Goal: Task Accomplishment & Management: Manage account settings

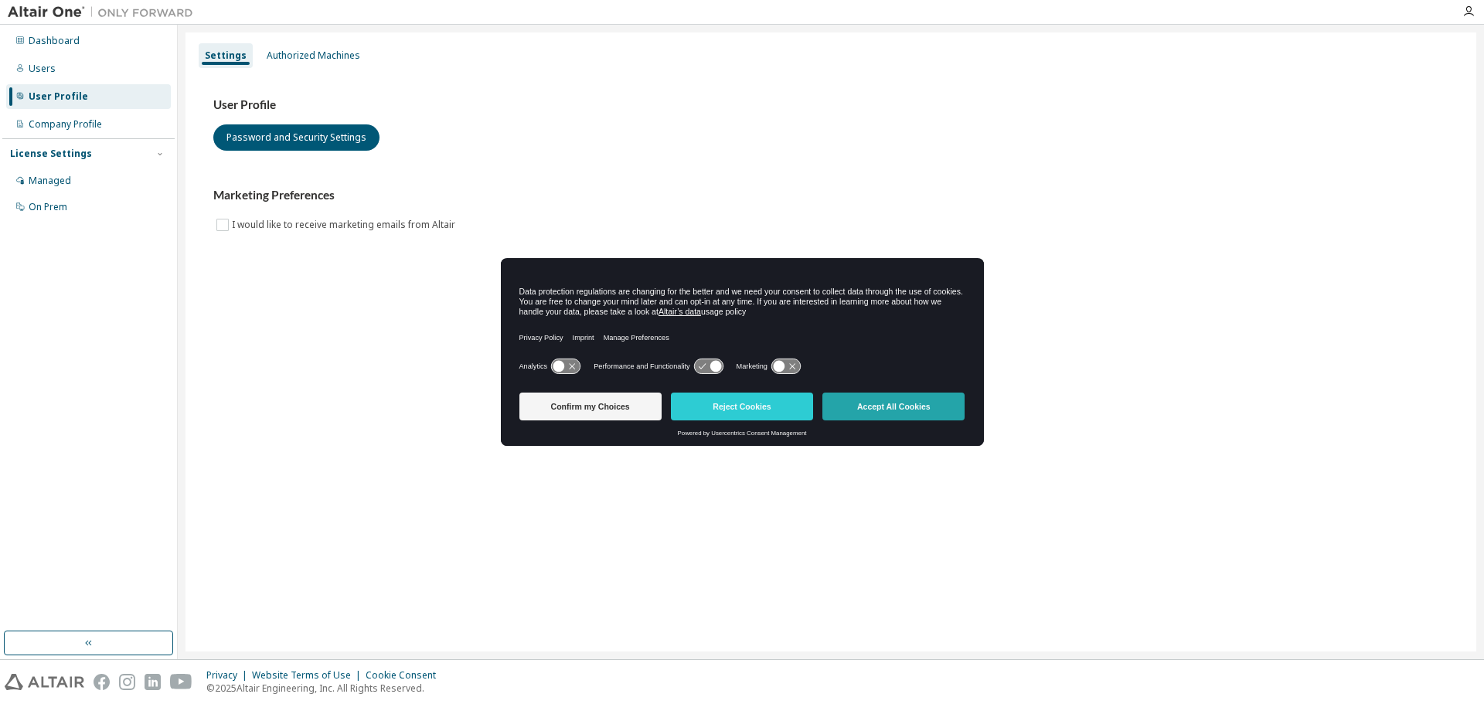
click at [890, 409] on button "Accept All Cookies" at bounding box center [893, 407] width 142 height 28
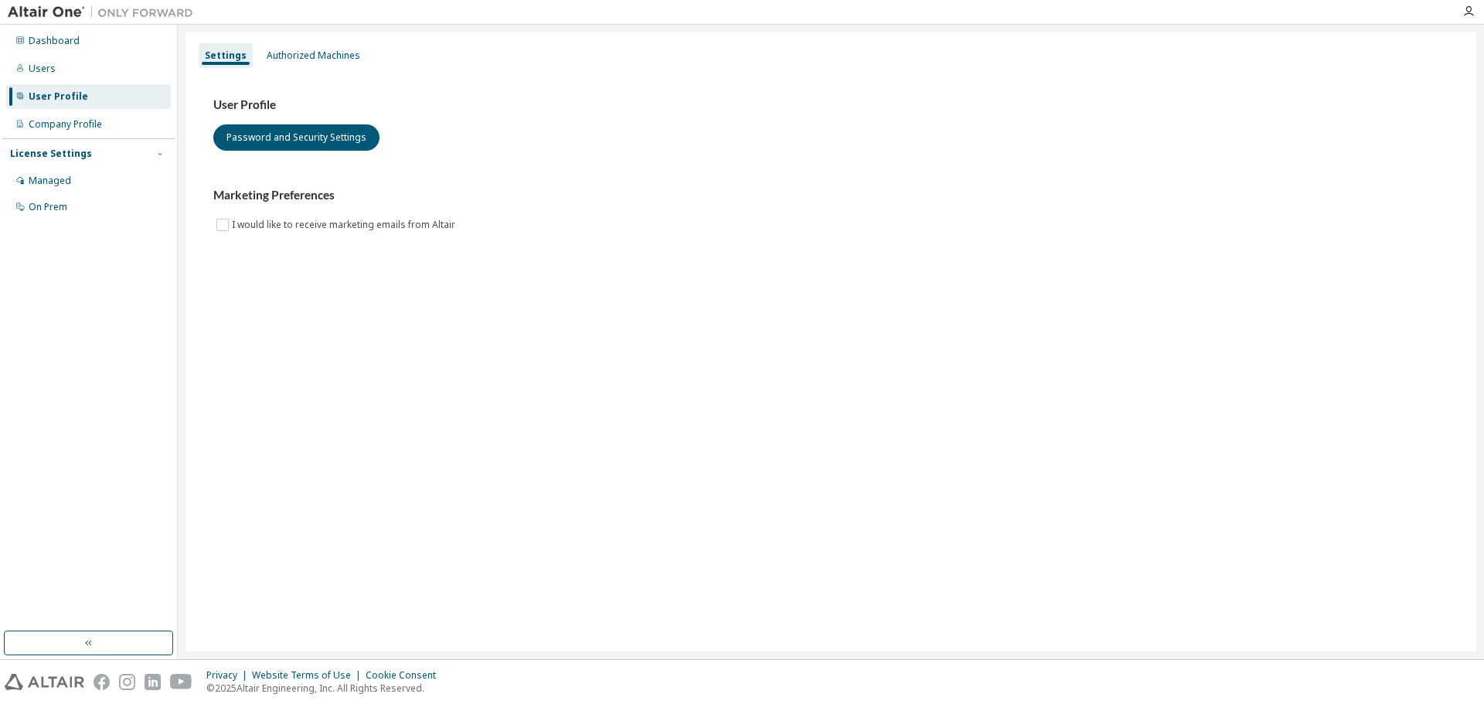
click at [83, 99] on div "User Profile" at bounding box center [88, 96] width 165 height 25
click at [288, 44] on div "Authorized Machines" at bounding box center [313, 55] width 106 height 25
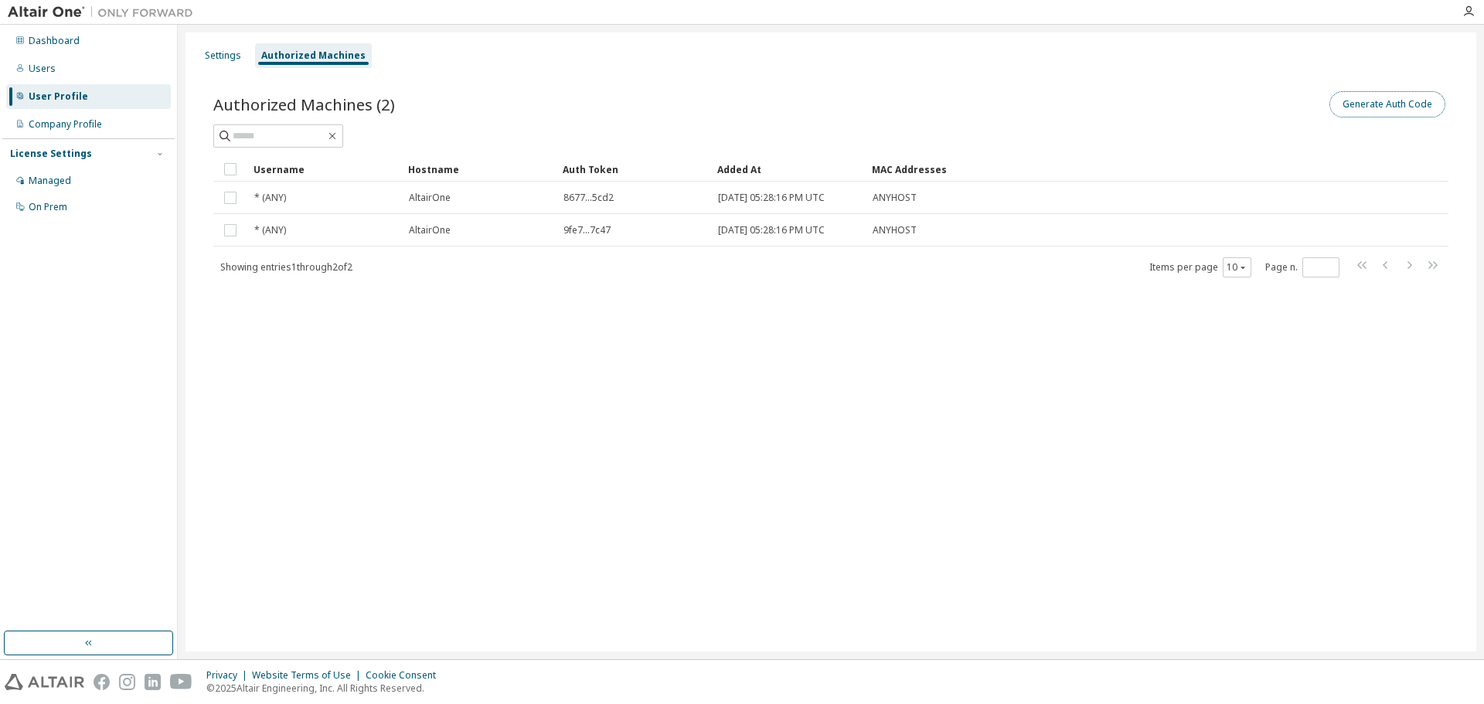
click at [1419, 109] on button "Generate Auth Code" at bounding box center [1387, 104] width 116 height 26
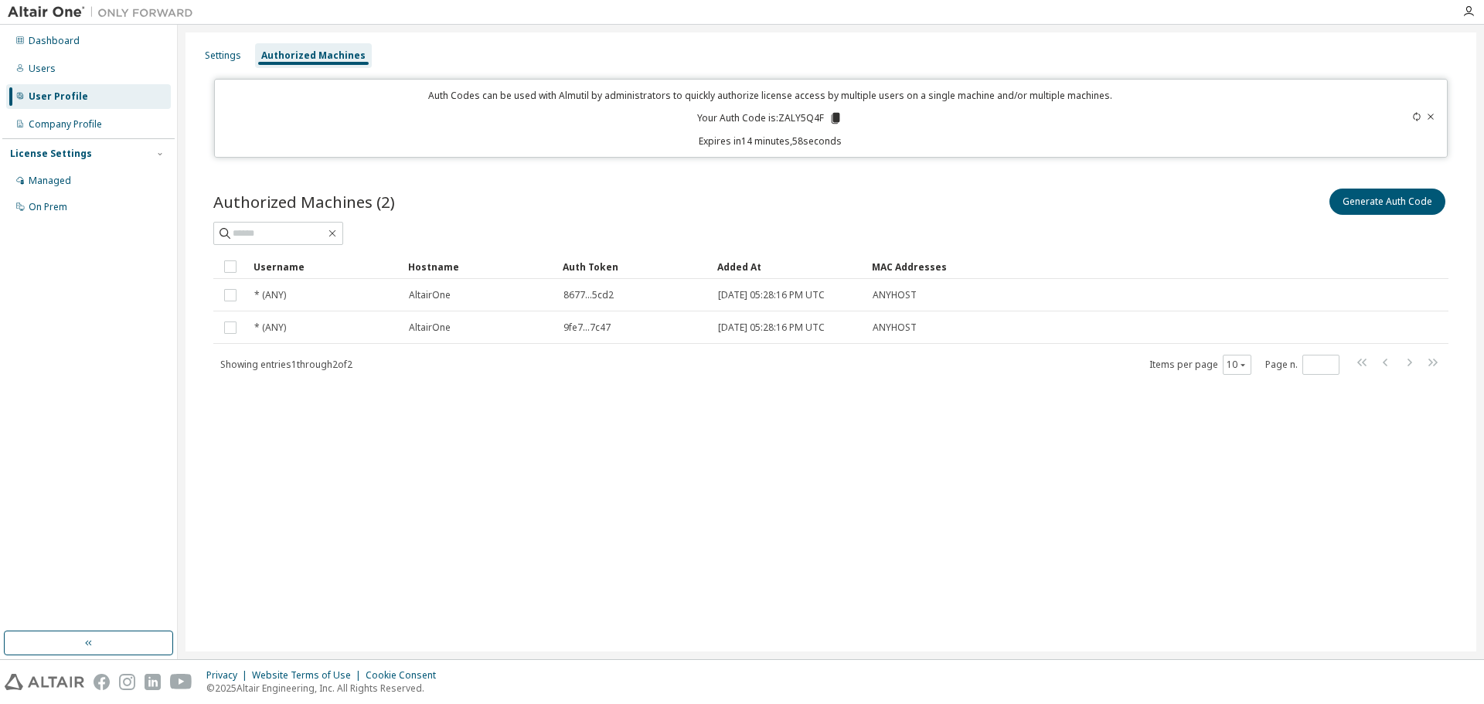
click at [791, 117] on p "Your Auth Code is: ZALY5Q4F" at bounding box center [769, 118] width 145 height 14
copy p "ZALY5Q4F"
click at [1465, 5] on div at bounding box center [1468, 11] width 31 height 23
click at [1467, 14] on icon "button" at bounding box center [1468, 11] width 12 height 12
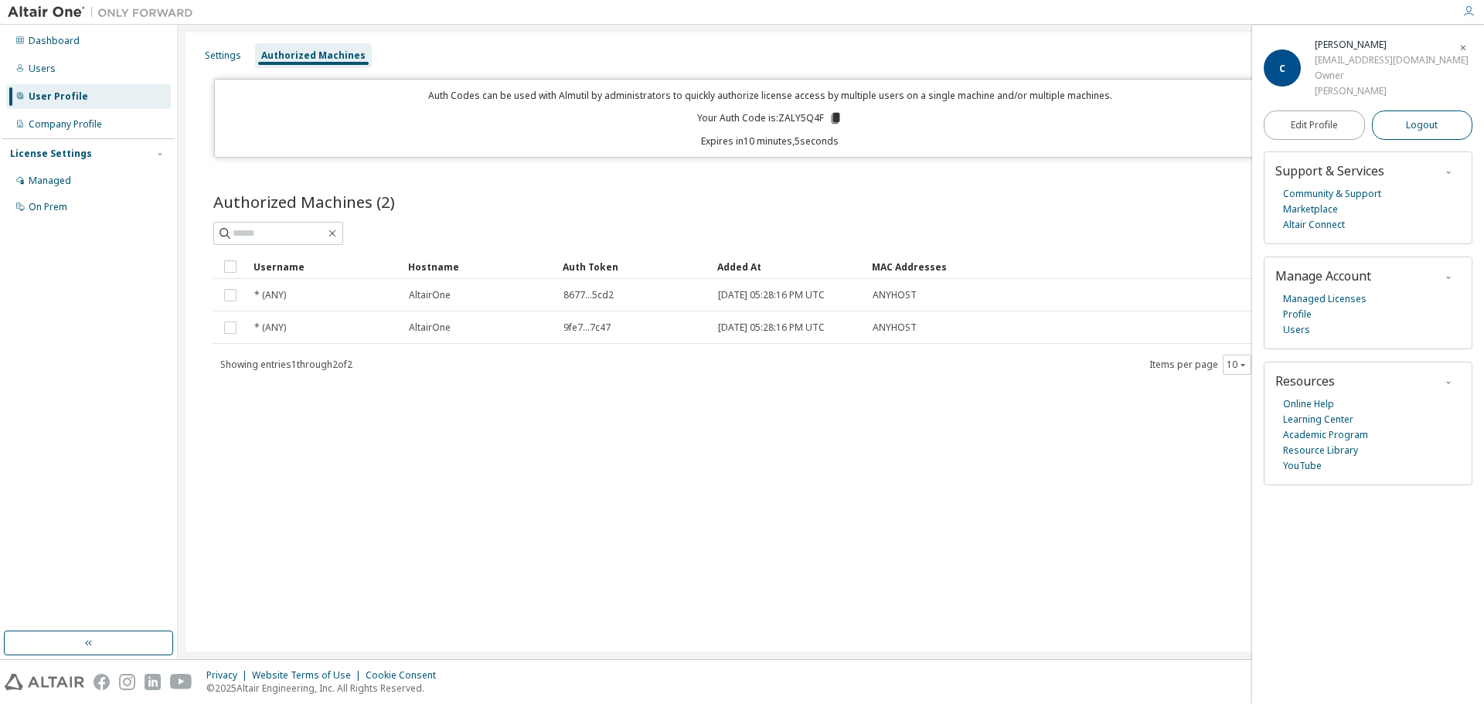
click at [1401, 126] on button "Logout" at bounding box center [1422, 125] width 101 height 29
